Goal: Task Accomplishment & Management: Use online tool/utility

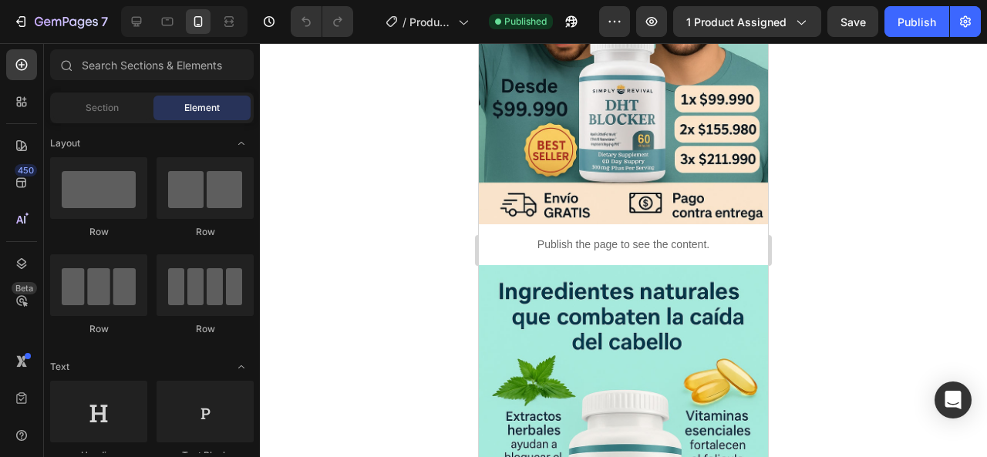
scroll to position [320, 0]
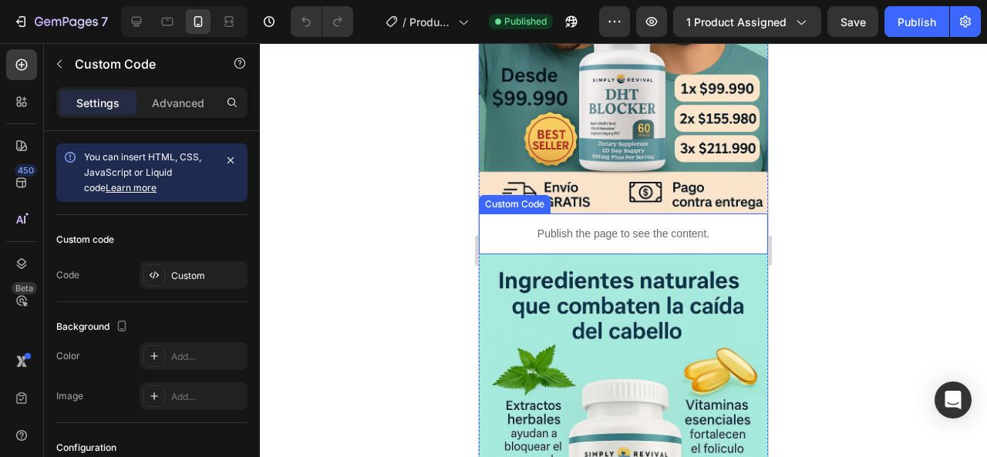
click at [626, 226] on p "Publish the page to see the content." at bounding box center [623, 234] width 289 height 16
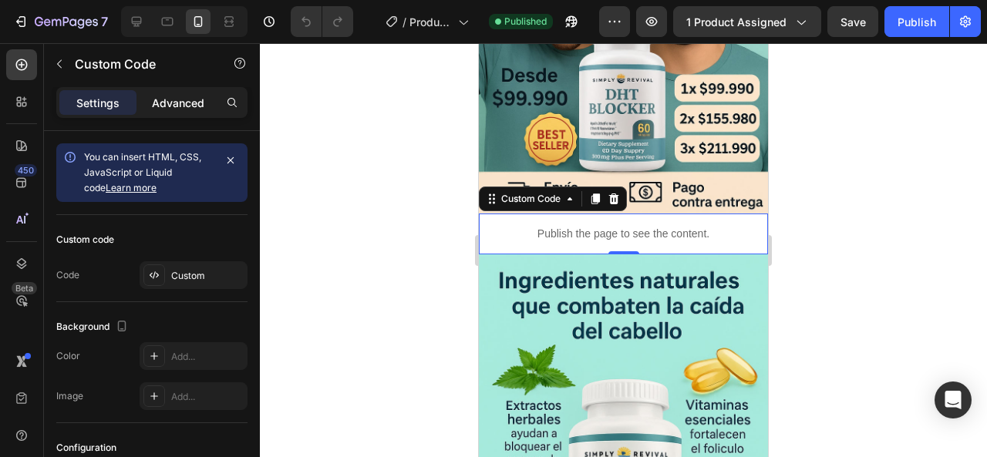
click at [184, 102] on p "Advanced" at bounding box center [178, 103] width 52 height 16
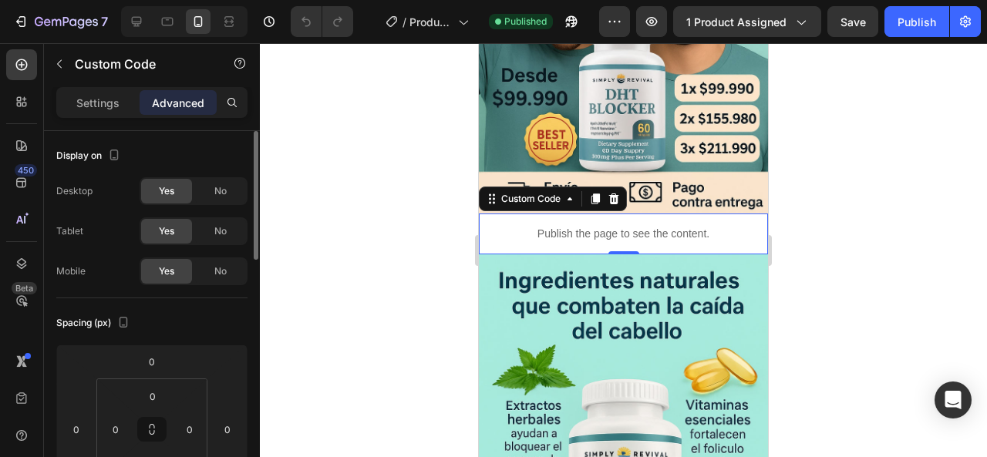
scroll to position [436, 0]
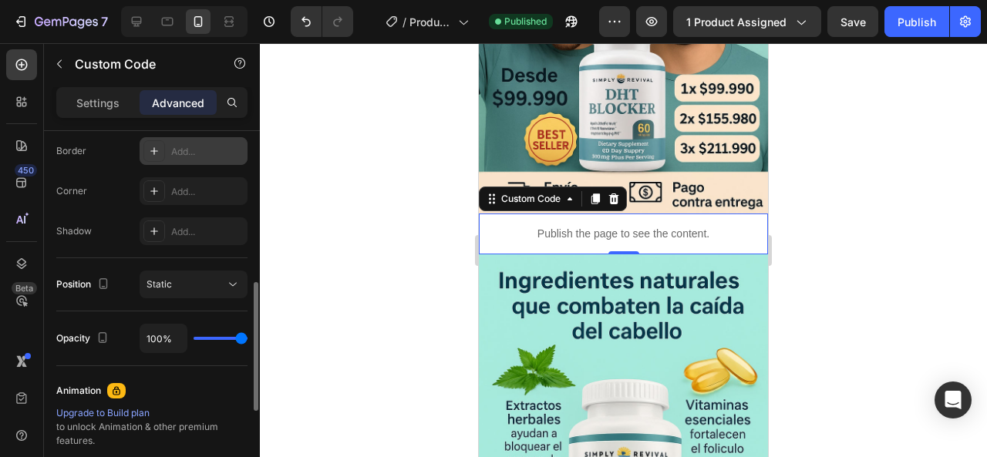
click at [150, 149] on icon at bounding box center [154, 151] width 12 height 12
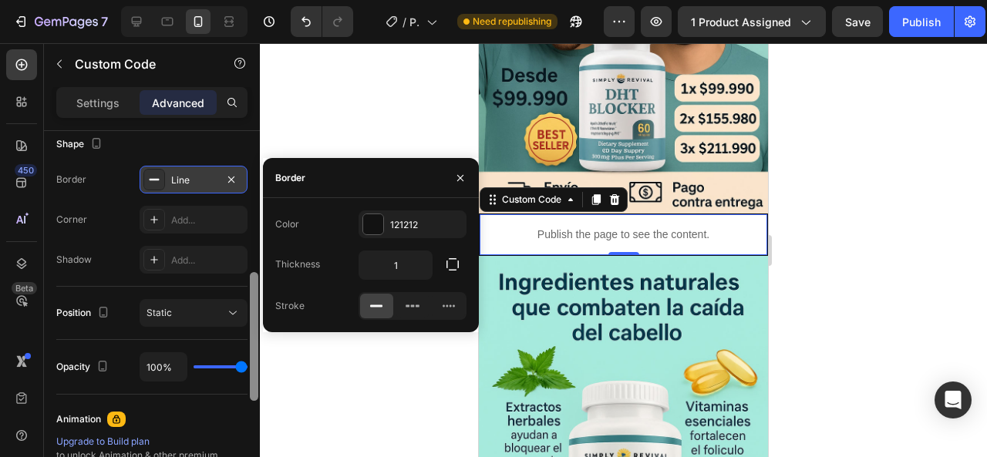
scroll to position [405, 0]
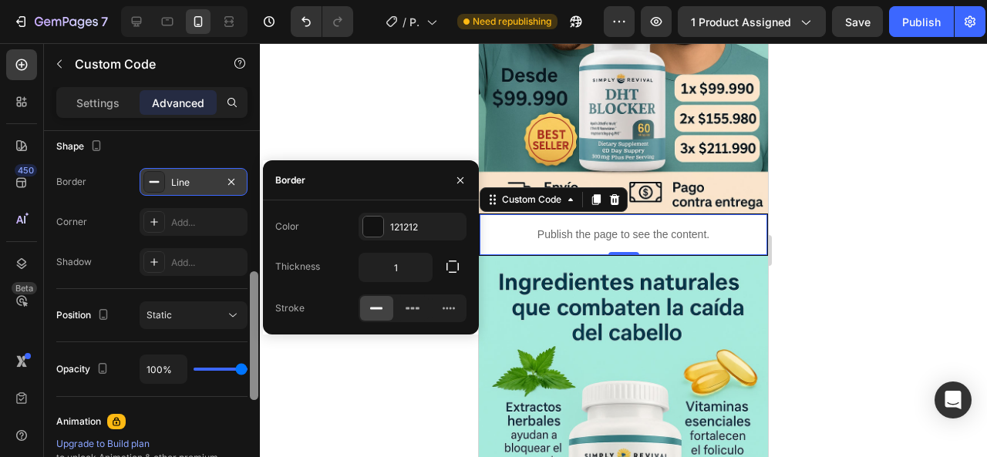
drag, startPoint x: 251, startPoint y: 318, endPoint x: 283, endPoint y: 308, distance: 33.4
click at [260, 308] on div "450 Beta Sections(18) Elements(84) Section Element Hero Section Product Detail …" at bounding box center [130, 250] width 260 height 414
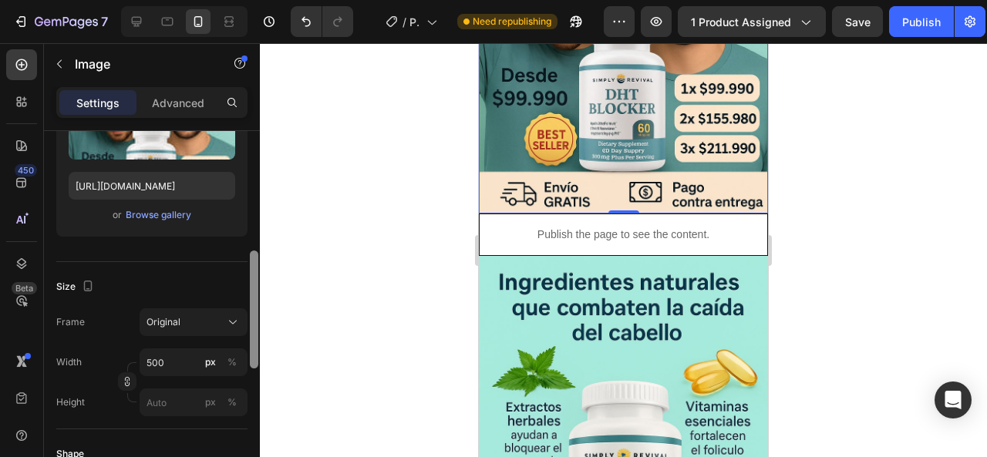
scroll to position [0, 0]
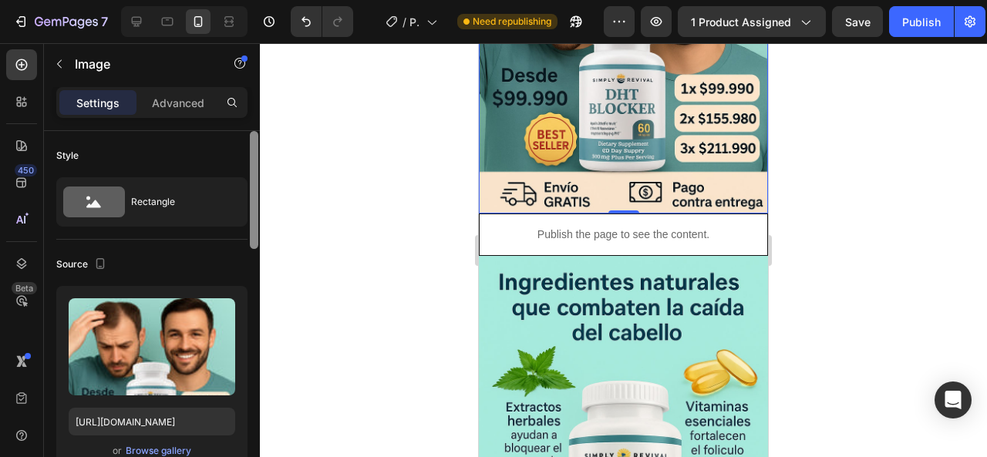
drag, startPoint x: 254, startPoint y: 186, endPoint x: 294, endPoint y: 99, distance: 95.6
click at [307, 0] on div "7 / Product Page - [DATE] 16:38:54 Need republishing Preview 1 product assigned…" at bounding box center [493, 0] width 987 height 0
click at [183, 98] on p "Advanced" at bounding box center [178, 103] width 52 height 16
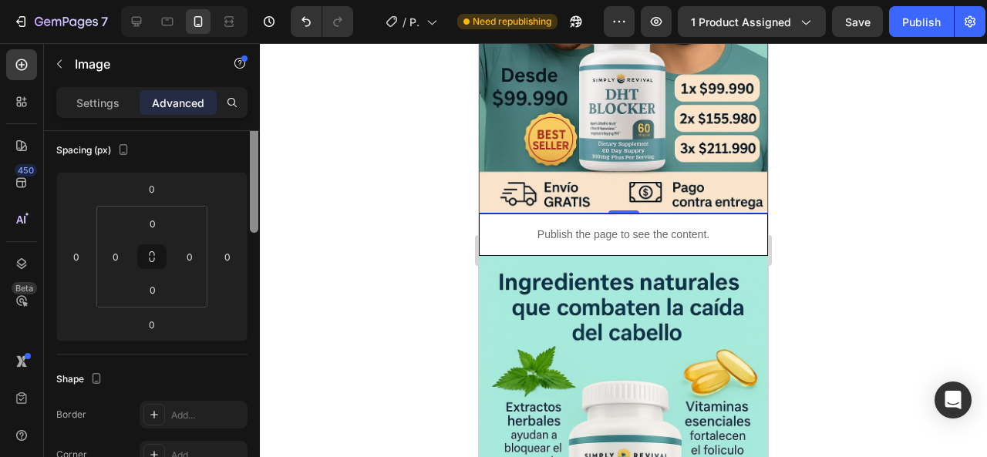
scroll to position [177, 0]
drag, startPoint x: 254, startPoint y: 225, endPoint x: 261, endPoint y: 287, distance: 62.0
click at [261, 0] on div "7 / Product Page - [DATE] 16:38:54 Need republishing Preview 1 product assigned…" at bounding box center [493, 0] width 987 height 0
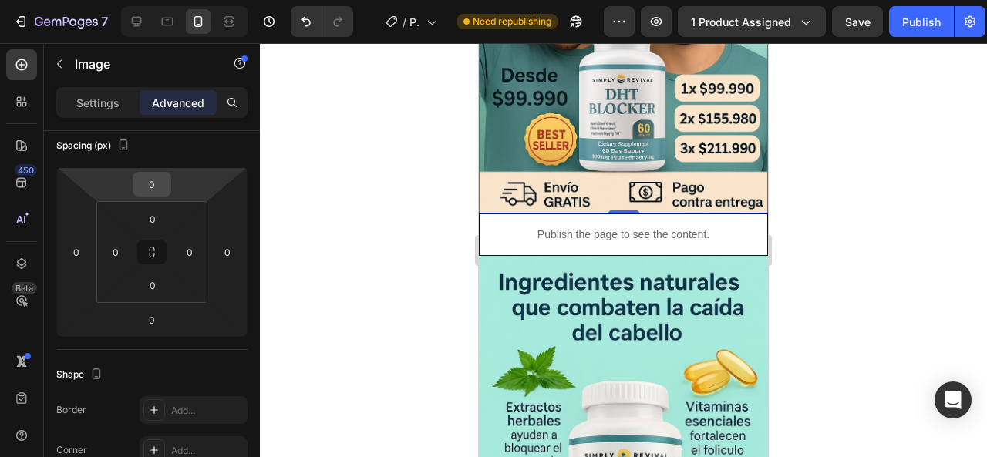
click at [154, 186] on input "0" at bounding box center [151, 184] width 31 height 23
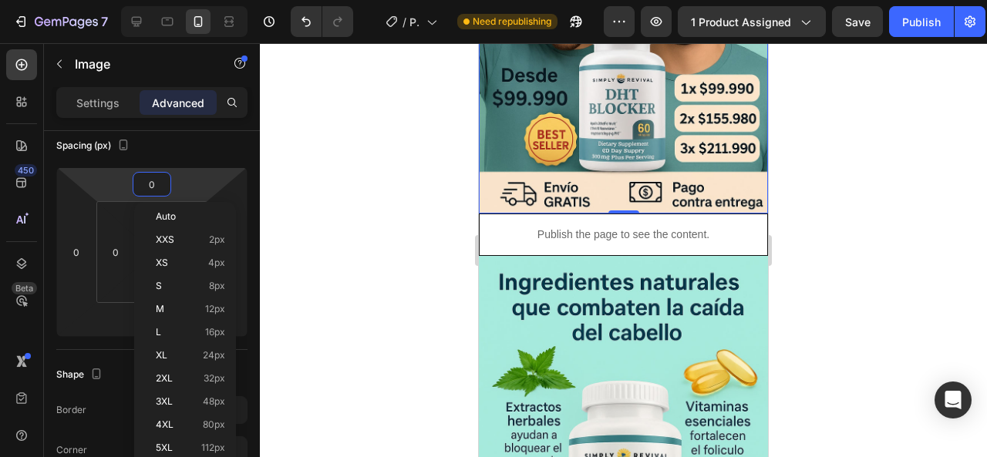
click at [298, 203] on div at bounding box center [623, 250] width 727 height 414
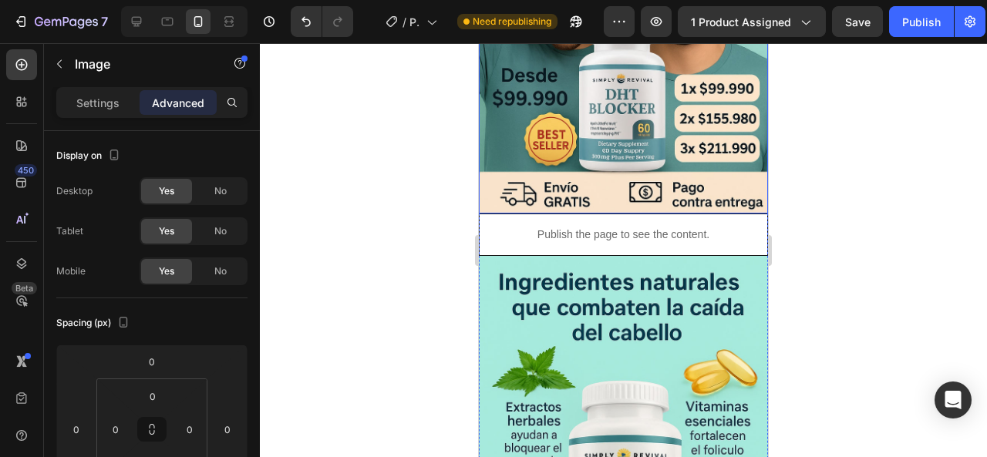
click at [187, 96] on p "Advanced" at bounding box center [178, 103] width 52 height 16
click at [182, 99] on p "Advanced" at bounding box center [178, 103] width 52 height 16
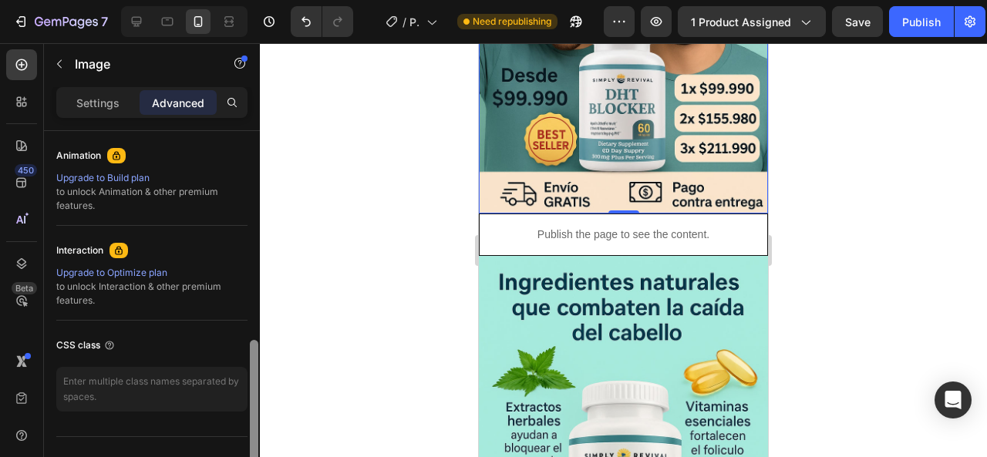
scroll to position [697, 0]
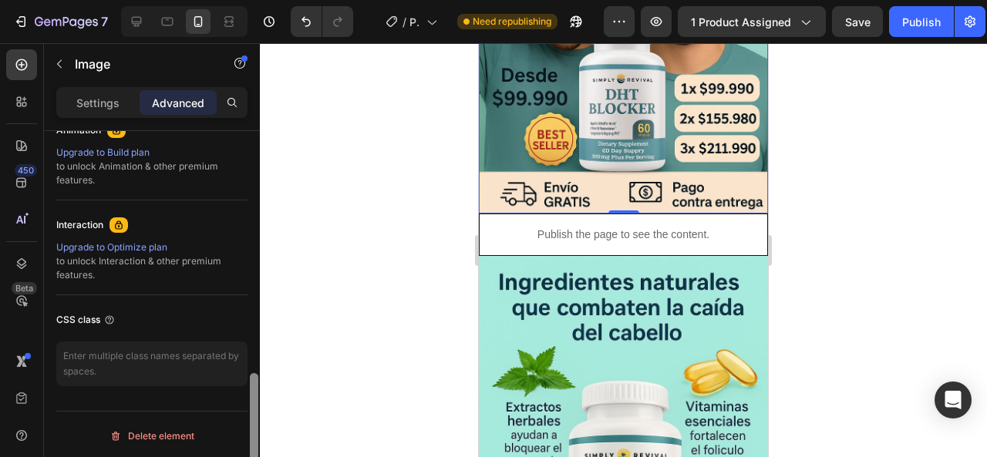
drag, startPoint x: 254, startPoint y: 167, endPoint x: 308, endPoint y: 437, distance: 275.1
click at [308, 0] on div "7 / Product Page - [DATE] 16:38:54 Need republishing Preview 1 product assigned…" at bounding box center [493, 0] width 987 height 0
click at [395, 180] on div at bounding box center [623, 250] width 727 height 414
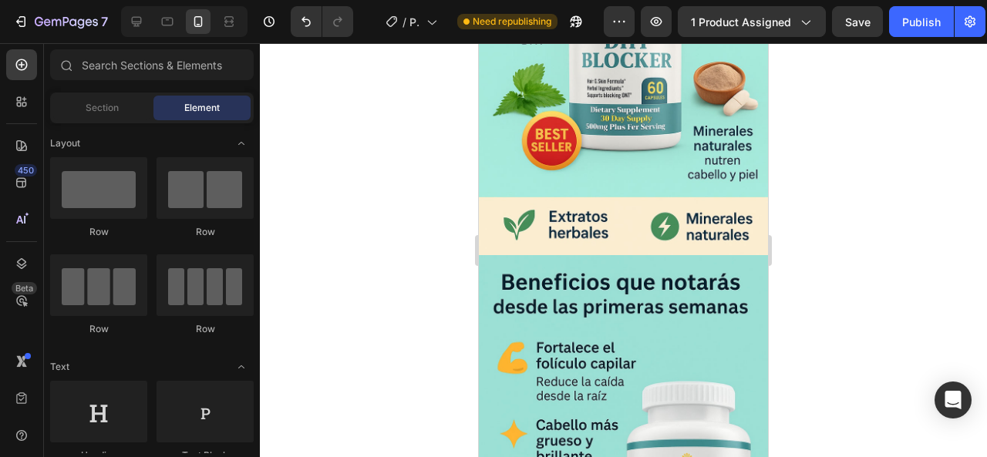
scroll to position [759, 0]
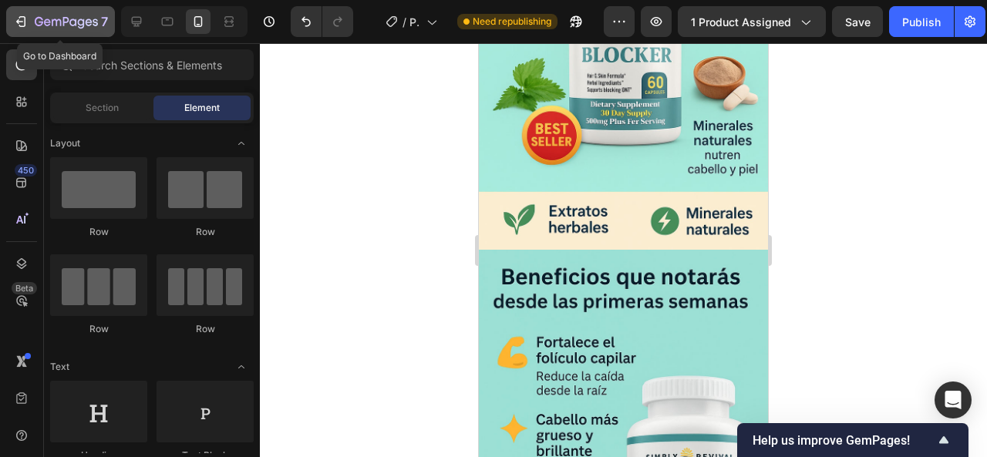
click at [23, 18] on icon "button" at bounding box center [20, 21] width 15 height 15
